Goal: Register for event/course

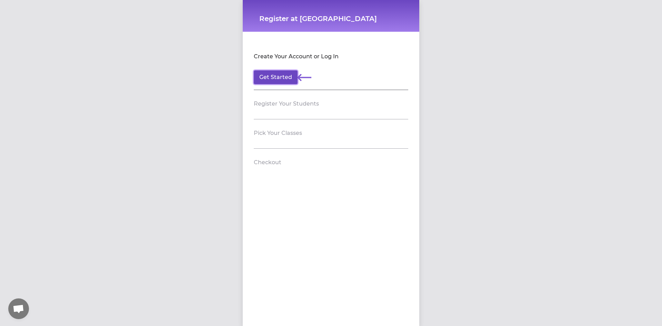
click at [271, 77] on button "Get Started" at bounding box center [276, 77] width 44 height 14
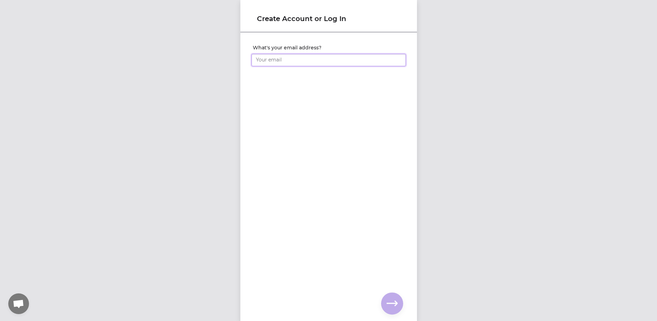
click at [282, 63] on input "What's your email address?" at bounding box center [328, 60] width 154 height 12
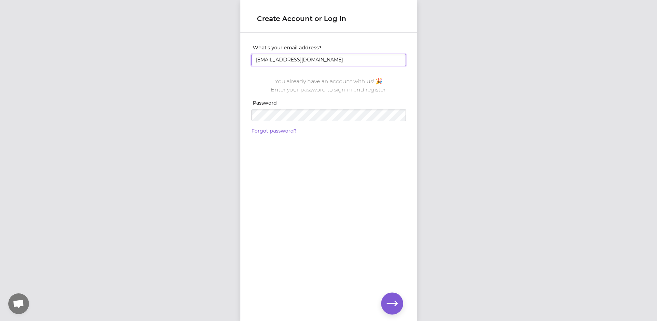
type input "[EMAIL_ADDRESS][DOMAIN_NAME]"
click at [385, 300] on button "button" at bounding box center [392, 303] width 22 height 22
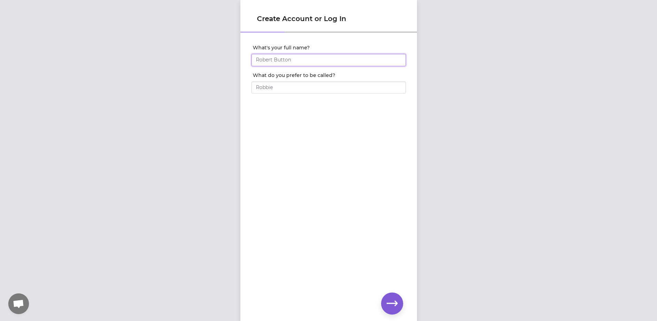
click at [278, 58] on input "What's your full name?" at bounding box center [328, 60] width 154 height 12
click at [278, 57] on input "Dustin" at bounding box center [328, 60] width 154 height 12
type input "Dustin Chase"
type input "Dustin"
click input "submit" at bounding box center [0, 0] width 0 height 0
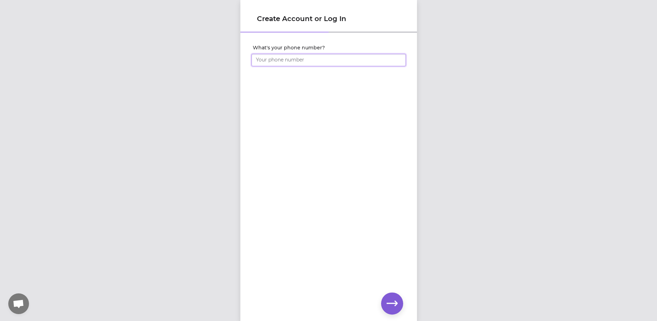
click at [276, 57] on input "What's your phone number?" at bounding box center [328, 60] width 154 height 12
type input "(208) 659-5390"
click at [393, 302] on icon "button" at bounding box center [391, 303] width 11 height 11
click input "submit" at bounding box center [0, 0] width 0 height 0
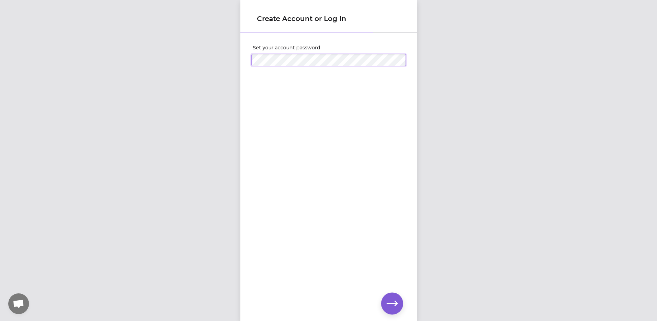
click input "submit" at bounding box center [0, 0] width 0 height 0
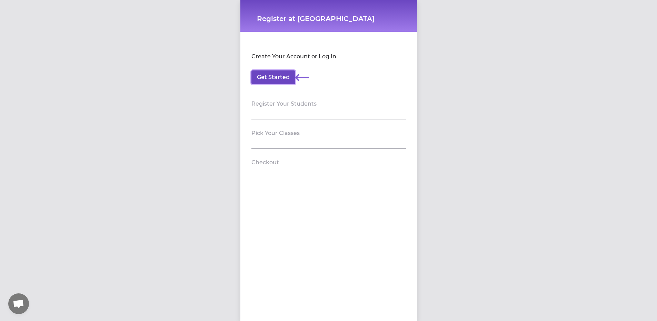
click at [281, 76] on button "Get Started" at bounding box center [273, 77] width 44 height 14
click at [294, 108] on header "Register Your Students" at bounding box center [328, 103] width 154 height 11
click at [297, 100] on h2 "Register Your Students" at bounding box center [283, 104] width 65 height 8
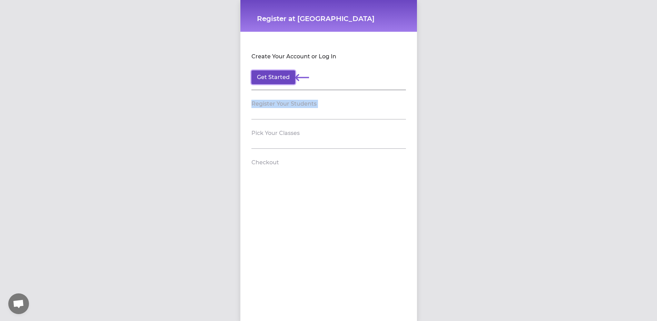
click at [274, 79] on button "Get Started" at bounding box center [273, 77] width 44 height 14
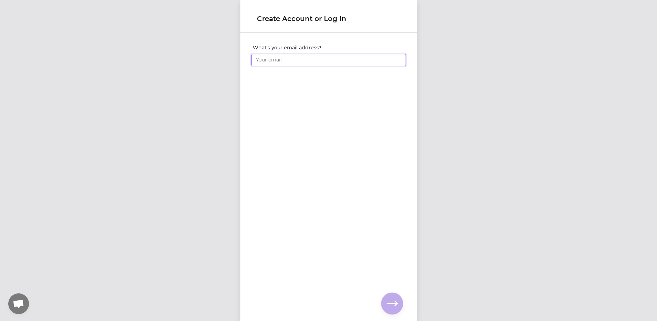
click at [275, 59] on input "What's your email address?" at bounding box center [328, 60] width 154 height 12
click input "submit" at bounding box center [0, 0] width 0 height 0
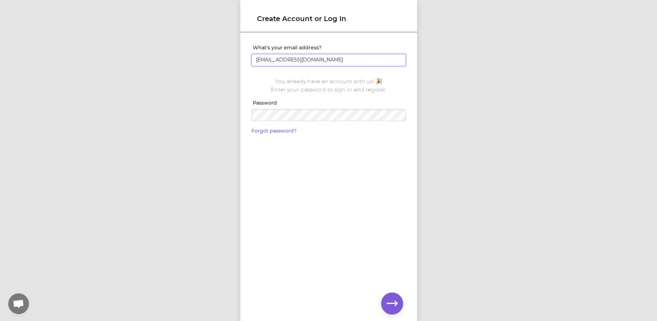
type input "[EMAIL_ADDRESS][DOMAIN_NAME]"
click input "submit" at bounding box center [0, 0] width 0 height 0
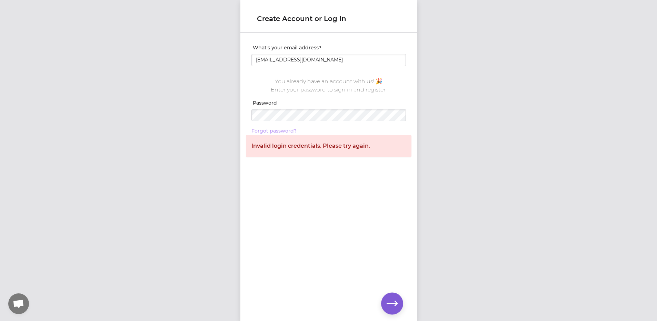
click at [275, 131] on link "Forgot password?" at bounding box center [273, 131] width 45 height 6
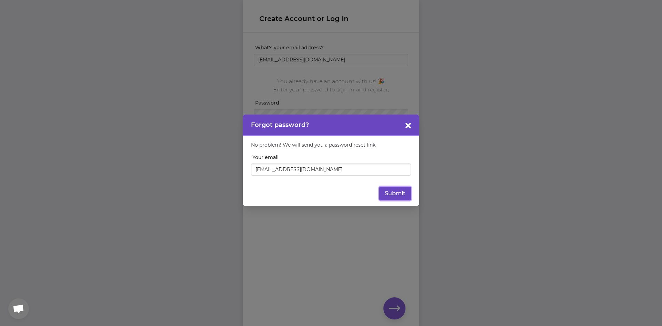
click at [404, 195] on button "Submit" at bounding box center [395, 194] width 32 height 14
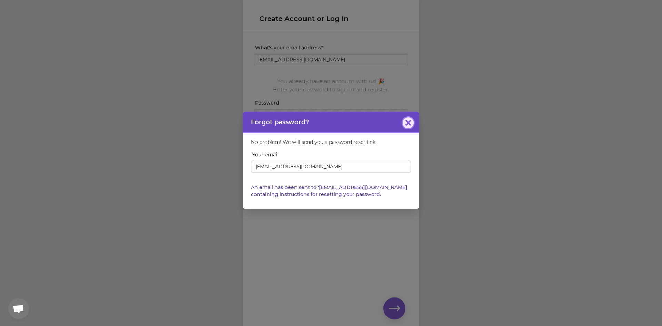
click at [407, 124] on icon "button" at bounding box center [408, 123] width 6 height 6
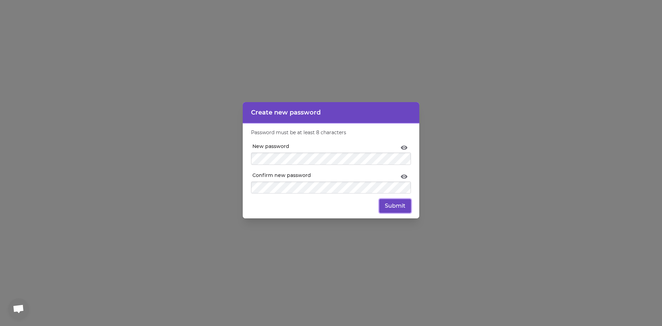
click at [396, 204] on button "Submit" at bounding box center [395, 206] width 32 height 14
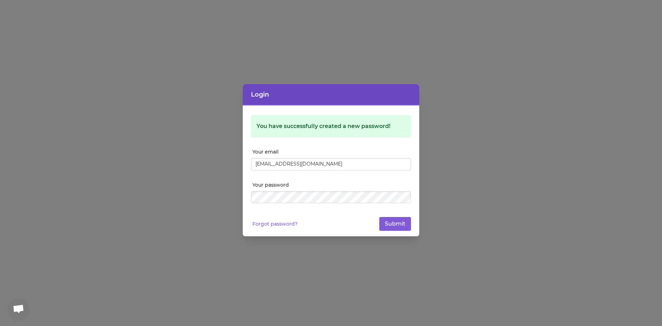
type input "[EMAIL_ADDRESS][DOMAIN_NAME]"
click at [379, 217] on button "Submit" at bounding box center [395, 224] width 32 height 14
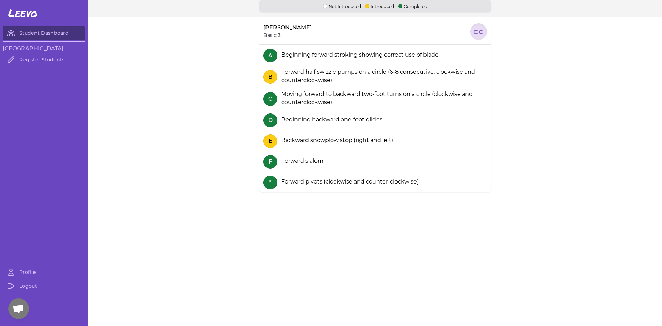
click at [475, 30] on div at bounding box center [478, 31] width 17 height 17
click at [37, 60] on link "Register Students" at bounding box center [44, 60] width 82 height 14
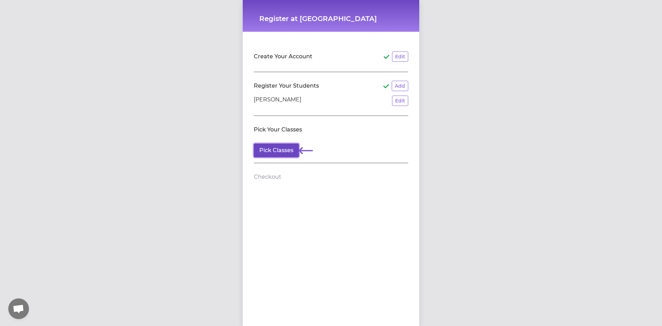
click at [274, 150] on button "Pick Classes" at bounding box center [276, 150] width 45 height 14
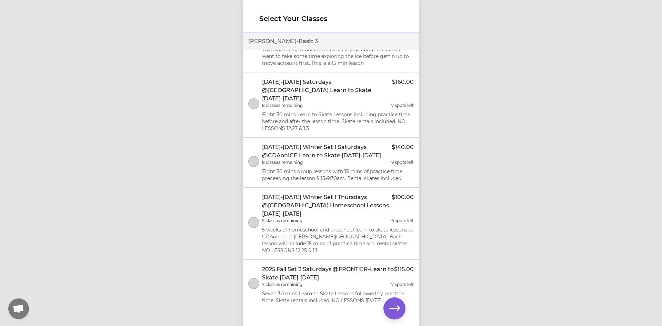
scroll to position [210, 0]
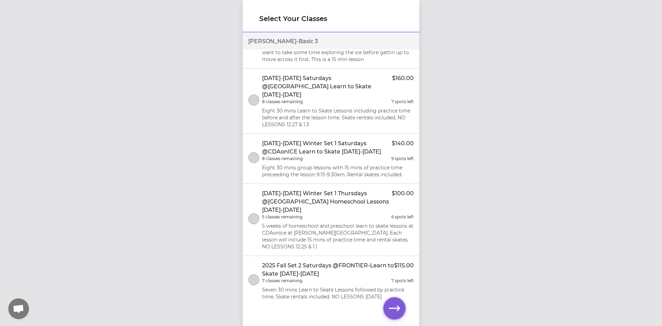
click at [396, 308] on icon "button" at bounding box center [394, 307] width 11 height 5
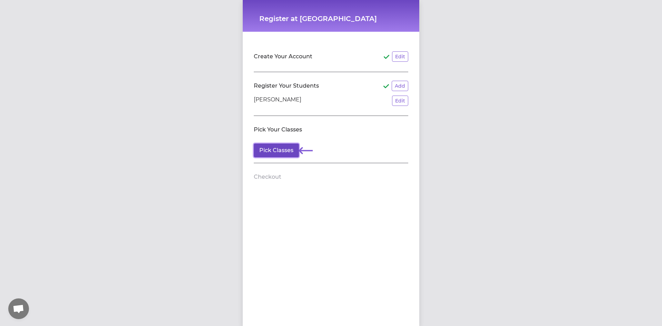
click at [273, 156] on button "Pick Classes" at bounding box center [276, 150] width 45 height 14
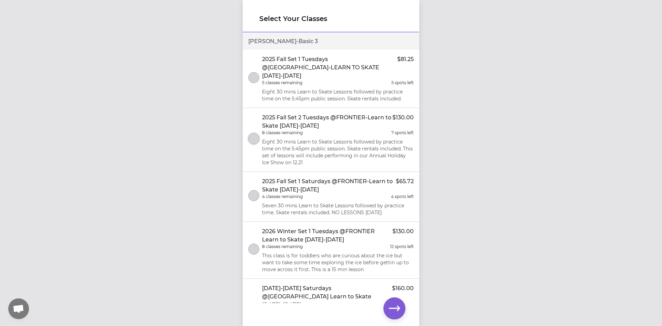
click at [254, 133] on button "select class" at bounding box center [253, 138] width 11 height 11
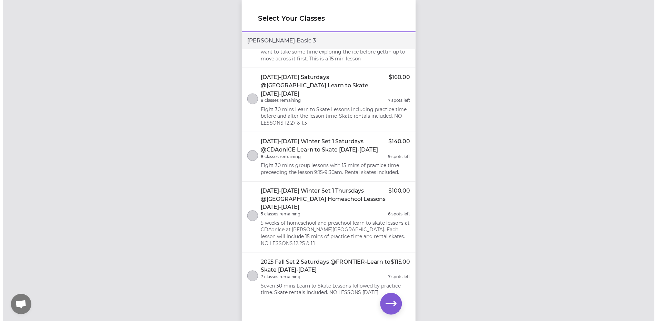
scroll to position [210, 0]
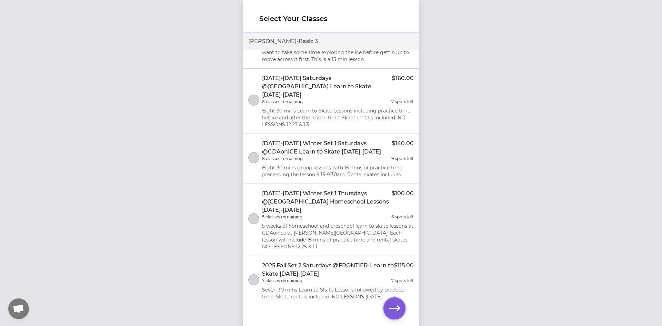
click at [393, 308] on icon "button" at bounding box center [394, 307] width 11 height 5
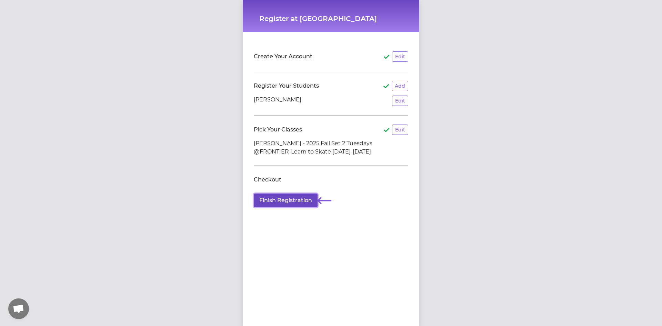
click at [284, 198] on button "Finish Registration" at bounding box center [286, 200] width 64 height 14
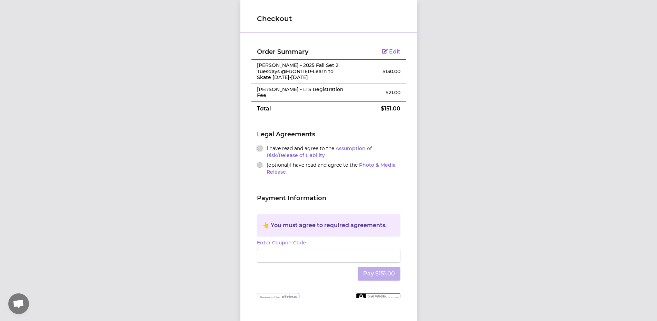
click at [257, 145] on button "I have read and agree to the Assumption of Risk/Release of Liability" at bounding box center [260, 148] width 6 height 6
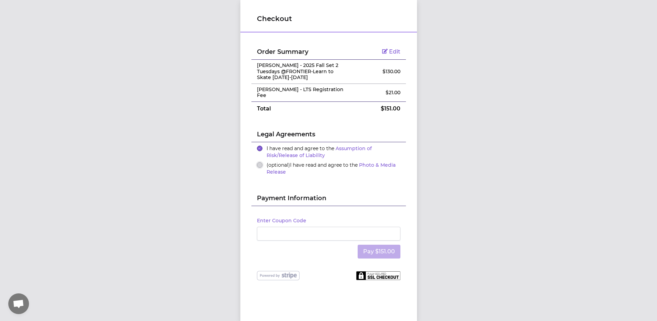
click at [257, 162] on button "(optional) I have read and agree to the Photo & Media Release" at bounding box center [260, 165] width 6 height 6
click at [378, 246] on button "Pay $151.00" at bounding box center [379, 251] width 43 height 14
